Goal: Book appointment/travel/reservation

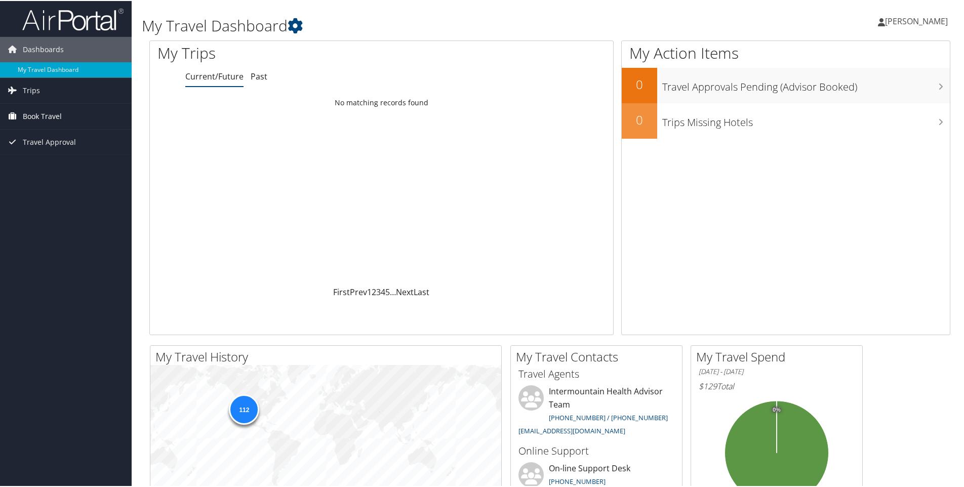
click at [30, 114] on span "Book Travel" at bounding box center [42, 115] width 39 height 25
click at [35, 167] on link "Book/Manage Online Trips" at bounding box center [66, 166] width 132 height 15
click at [894, 21] on span "[PERSON_NAME]" at bounding box center [916, 20] width 63 height 11
click at [855, 90] on link "View Travel Profile" at bounding box center [890, 90] width 113 height 17
